Goal: Transaction & Acquisition: Register for event/course

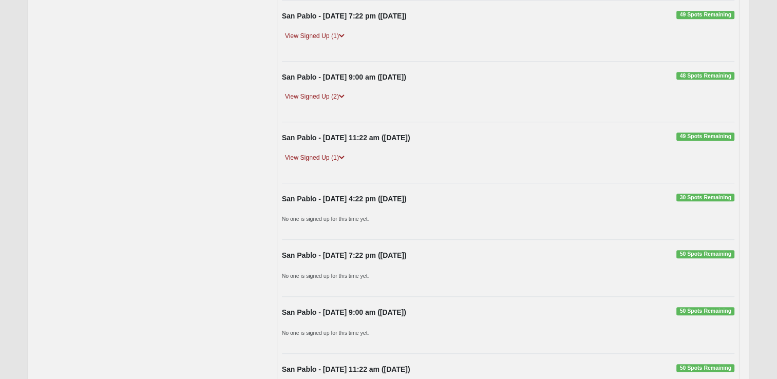
scroll to position [825, 0]
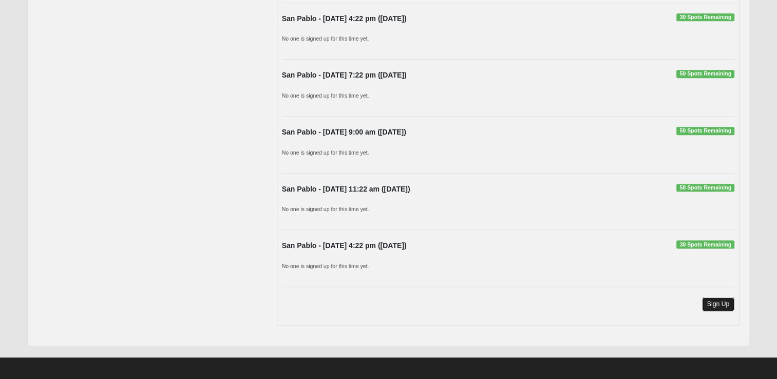
click at [721, 300] on link "Sign Up" at bounding box center [718, 304] width 33 height 14
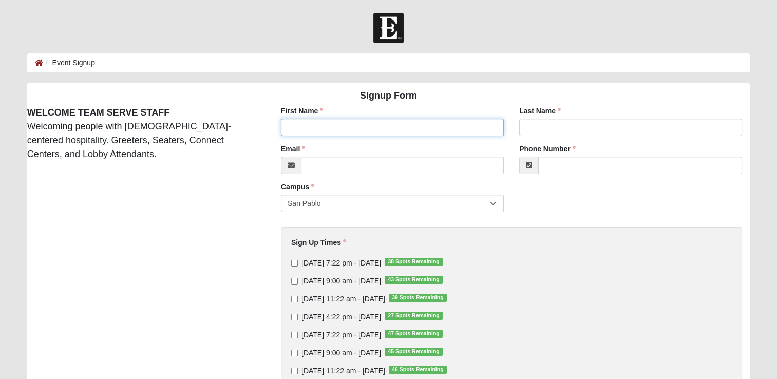
click at [292, 126] on input "First Name" at bounding box center [392, 127] width 223 height 17
type input "[PERSON_NAME]"
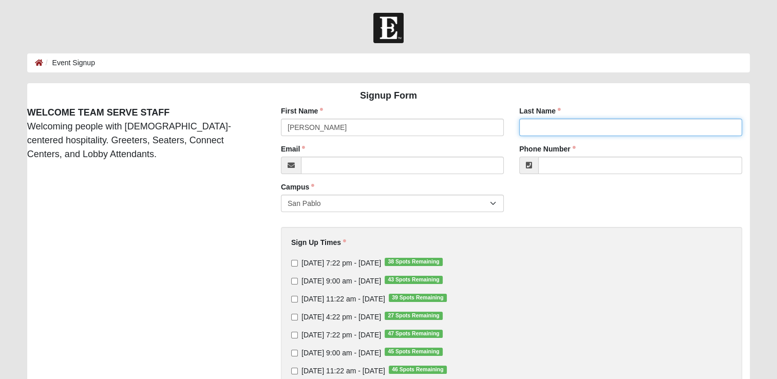
click at [548, 123] on input "Last Name" at bounding box center [630, 127] width 223 height 17
type input "Cosgrove"
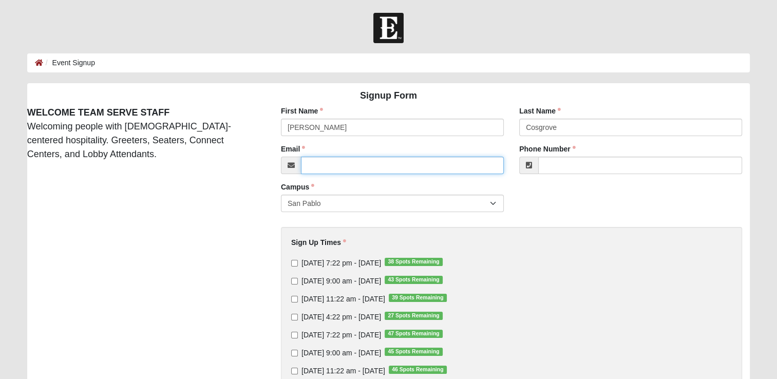
click at [345, 173] on input "Email" at bounding box center [402, 165] width 203 height 17
type input "[EMAIL_ADDRESS][DOMAIN_NAME]"
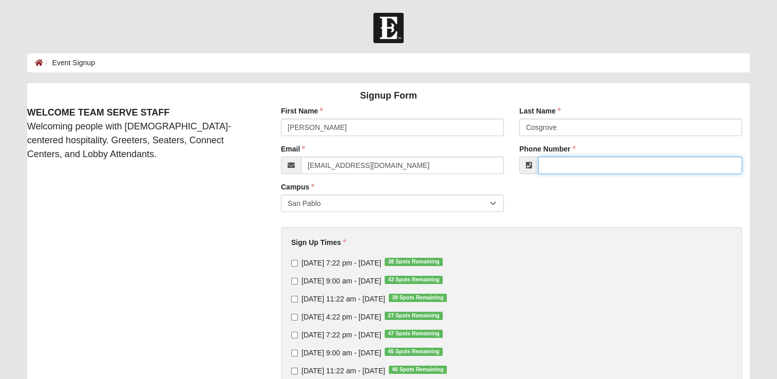
type input "[PHONE_NUMBER]"
click at [292, 280] on input "[DATE] 9:00 am - [DATE] 43 Spots Remaining" at bounding box center [294, 281] width 7 height 7
checkbox input "true"
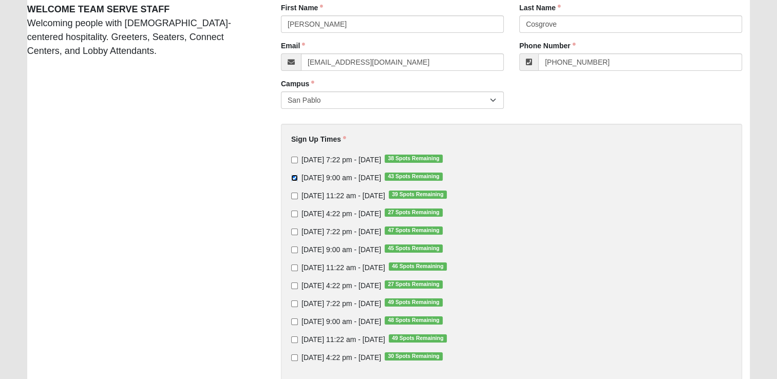
scroll to position [164, 0]
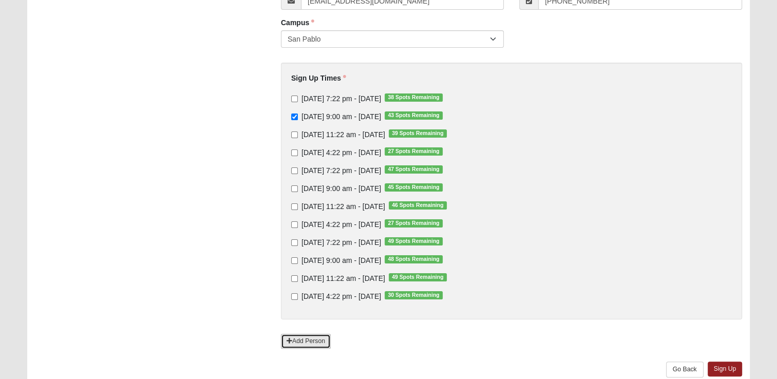
click at [309, 341] on link "Add Person" at bounding box center [306, 341] width 50 height 15
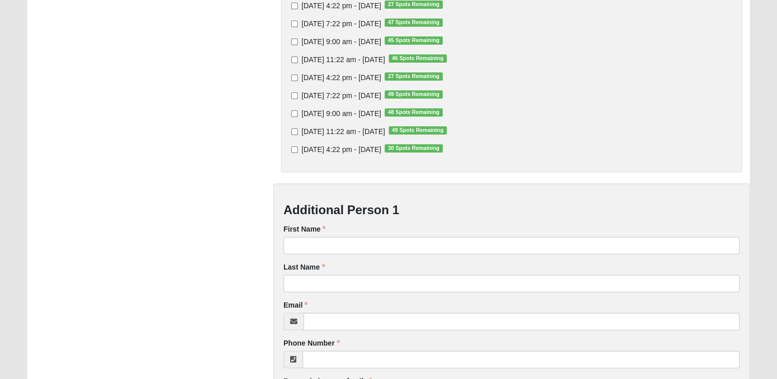
scroll to position [315, 0]
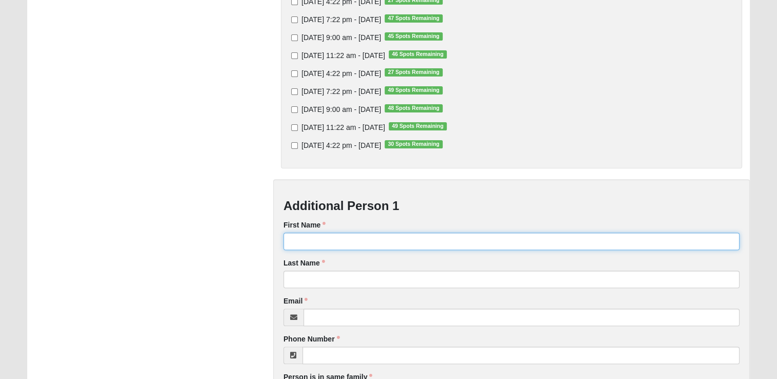
click at [304, 240] on input "First Name" at bounding box center [511, 241] width 456 height 17
type input "[PERSON_NAME]"
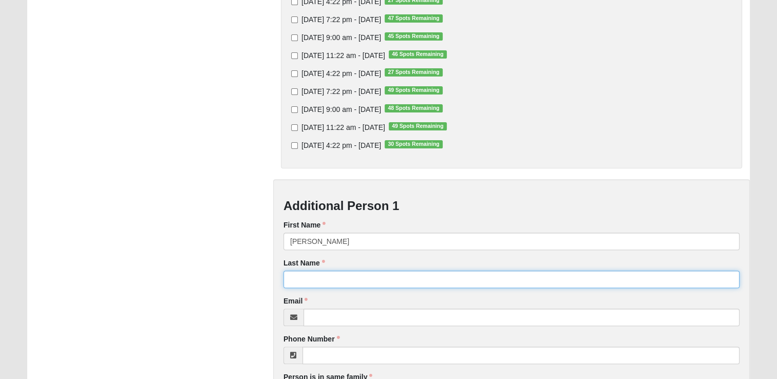
type input "Cosgrove"
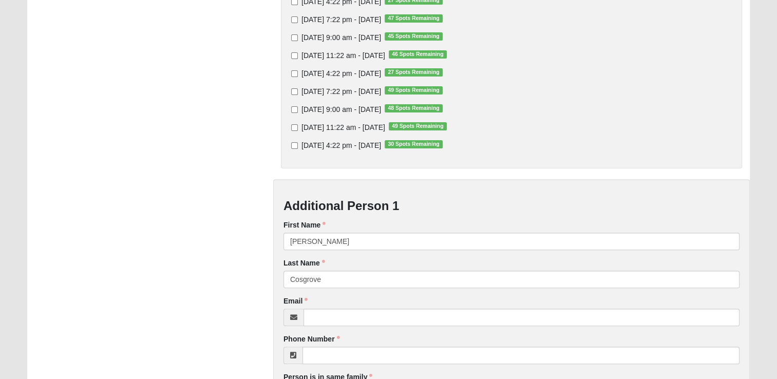
type input "[PERSON_NAME][EMAIL_ADDRESS][PERSON_NAME][DOMAIN_NAME]"
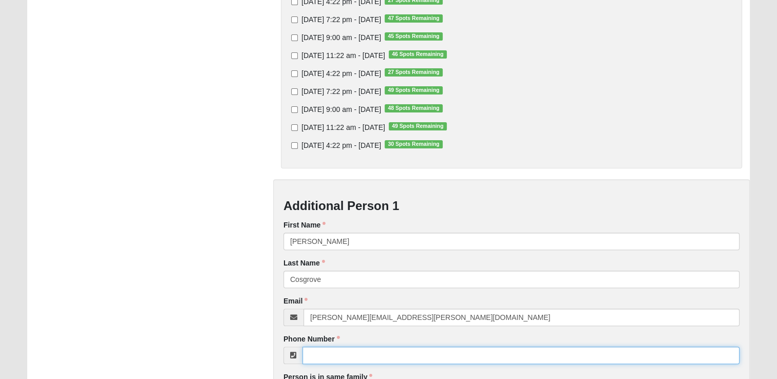
type input "[PHONE_NUMBER]"
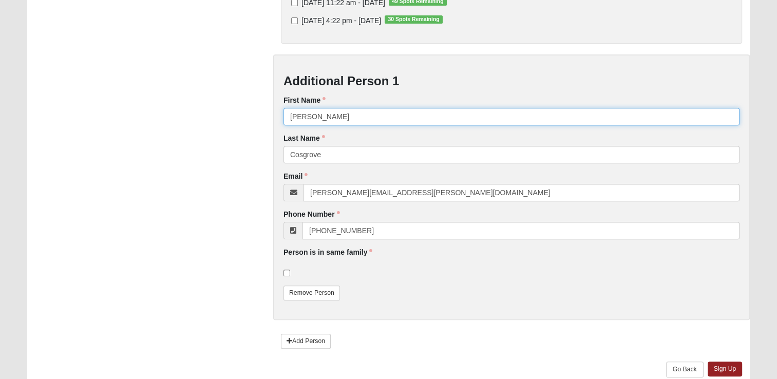
scroll to position [444, 0]
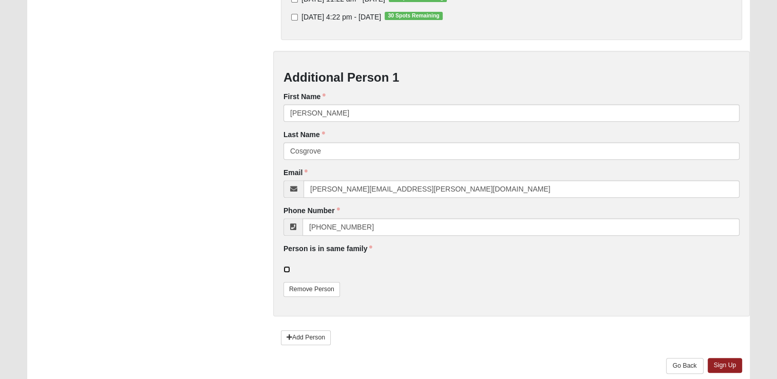
click at [287, 270] on input "checkbox" at bounding box center [286, 269] width 7 height 7
checkbox input "true"
click at [727, 367] on link "Sign Up" at bounding box center [725, 365] width 35 height 15
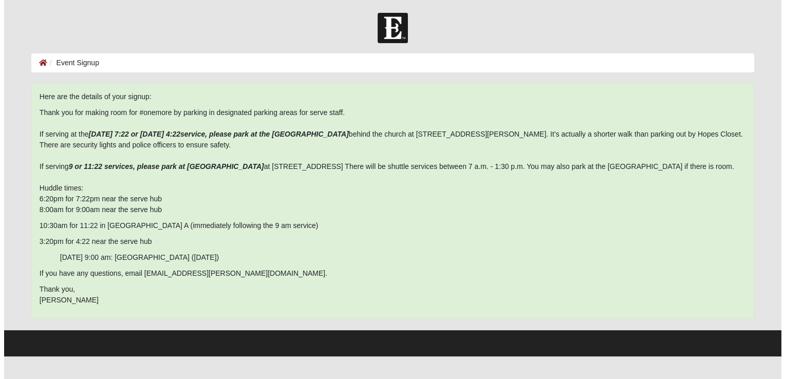
scroll to position [0, 0]
